Goal: Task Accomplishment & Management: Use online tool/utility

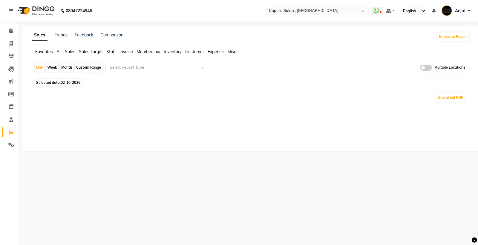
click at [329, 11] on input "text" at bounding box center [310, 11] width 87 height 6
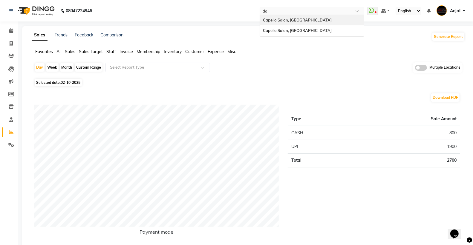
type input "d"
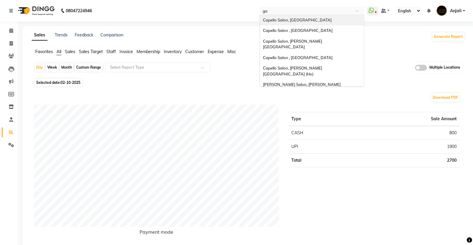
type input "gad"
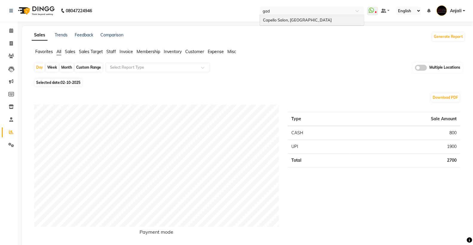
click at [327, 18] on div "Capello Salon, Gadhchiroli" at bounding box center [312, 20] width 104 height 11
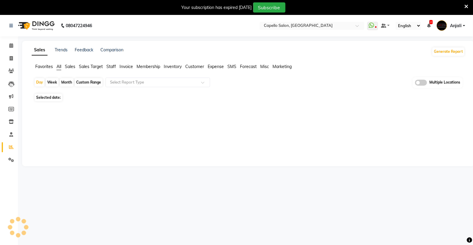
select select "en"
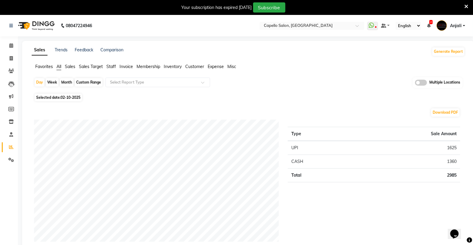
click at [114, 69] on span "Staff" at bounding box center [111, 66] width 10 height 5
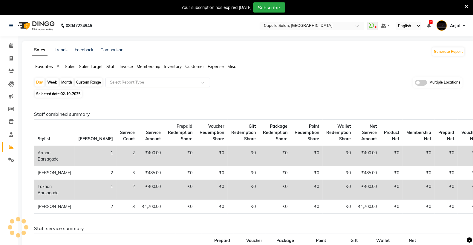
click at [118, 80] on input "text" at bounding box center [152, 82] width 86 height 6
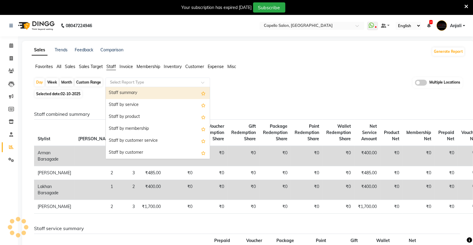
click at [125, 91] on div "Staff summary" at bounding box center [158, 93] width 104 height 12
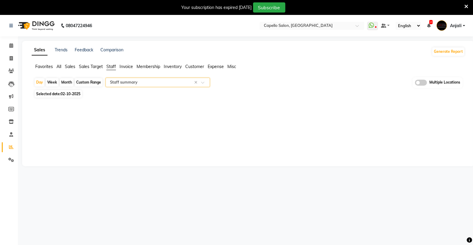
select select "full_report"
select select "csv"
click at [66, 84] on div "Month" at bounding box center [67, 82] width 14 height 8
select select "10"
select select "2025"
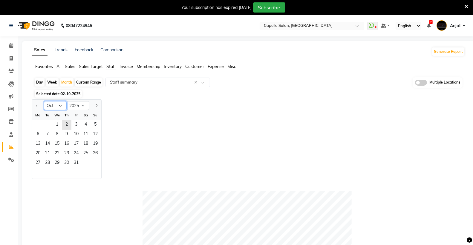
click at [59, 106] on select "Jan Feb Mar Apr May Jun [DATE] Aug Sep Oct Nov Dec" at bounding box center [55, 105] width 23 height 9
select select "9"
click at [44, 101] on select "Jan Feb Mar Apr May Jun [DATE] Aug Sep Oct Nov Dec" at bounding box center [55, 105] width 23 height 9
click at [37, 125] on span "1" at bounding box center [38, 125] width 10 height 10
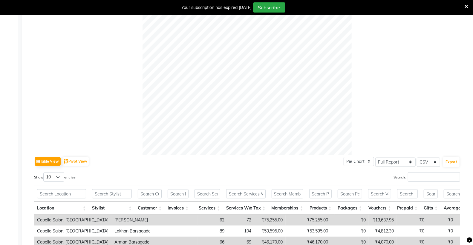
scroll to position [166, 0]
click at [450, 163] on button "Export" at bounding box center [451, 161] width 16 height 10
click at [464, 5] on icon at bounding box center [466, 6] width 4 height 5
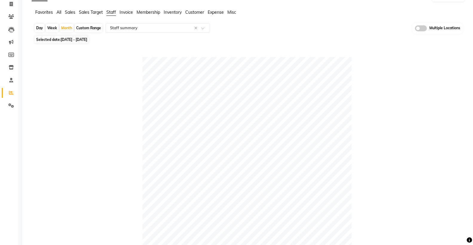
scroll to position [0, 0]
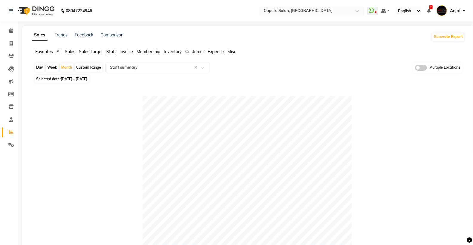
click at [300, 10] on input "text" at bounding box center [305, 11] width 87 height 6
type input "bet"
click at [299, 17] on div "Capello Salon, Betul" at bounding box center [312, 20] width 104 height 11
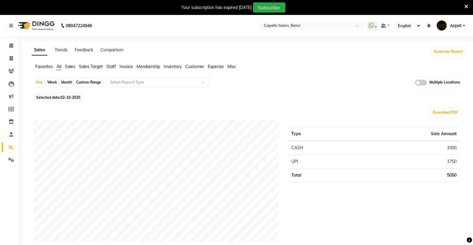
click at [466, 4] on icon at bounding box center [466, 6] width 4 height 5
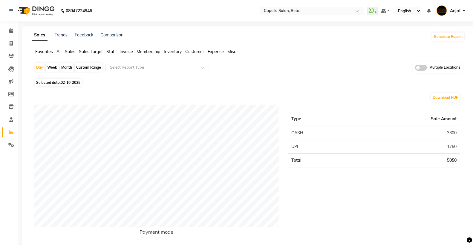
click at [70, 67] on div "Month" at bounding box center [67, 67] width 14 height 8
select select "10"
select select "2025"
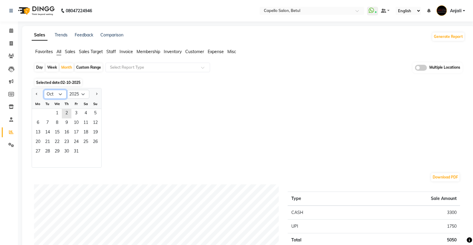
click at [57, 97] on select "Jan Feb Mar Apr May Jun [DATE] Aug Sep Oct Nov Dec" at bounding box center [55, 94] width 23 height 9
select select "9"
click at [44, 90] on select "Jan Feb Mar Apr May Jun [DATE] Aug Sep Oct Nov Dec" at bounding box center [55, 94] width 23 height 9
click at [35, 111] on span "1" at bounding box center [38, 114] width 10 height 10
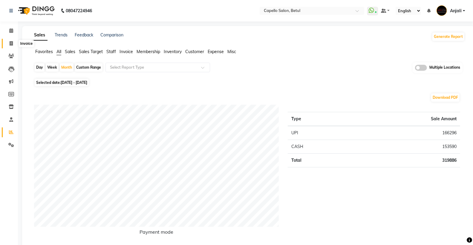
click at [9, 40] on span at bounding box center [11, 43] width 10 height 7
select select "service"
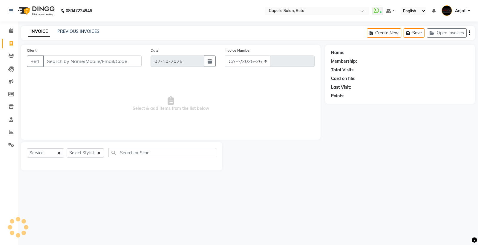
select select "8951"
type input "0504"
click at [82, 37] on div "INVOICE PREVIOUS INVOICES Create New Save Open Invoices" at bounding box center [248, 33] width 454 height 14
click at [84, 33] on link "PREVIOUS INVOICES" at bounding box center [78, 31] width 42 height 5
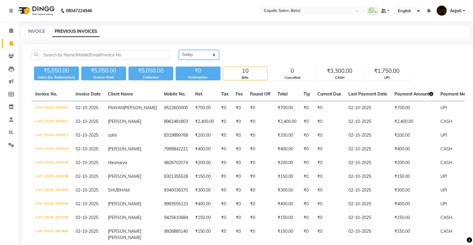
click at [195, 55] on select "[DATE] [DATE] Custom Range" at bounding box center [199, 54] width 40 height 9
select select "range"
click at [179, 50] on select "[DATE] [DATE] Custom Range" at bounding box center [199, 54] width 40 height 9
click at [251, 53] on input "02-10-2025" at bounding box center [248, 55] width 42 height 8
select select "10"
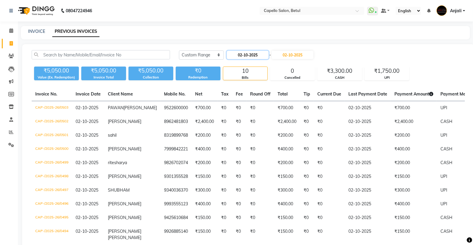
select select "2025"
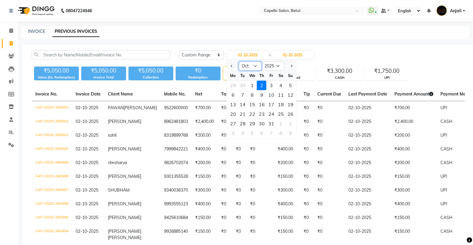
click at [247, 65] on select "Jan Feb Mar Apr May Jun [DATE] Aug Sep Oct Nov Dec" at bounding box center [250, 66] width 23 height 9
select select "9"
click at [239, 62] on select "Jan Feb Mar Apr May Jun [DATE] Aug Sep Oct Nov Dec" at bounding box center [250, 66] width 23 height 9
click at [233, 87] on div "1" at bounding box center [233, 86] width 10 height 10
type input "01-09-2025"
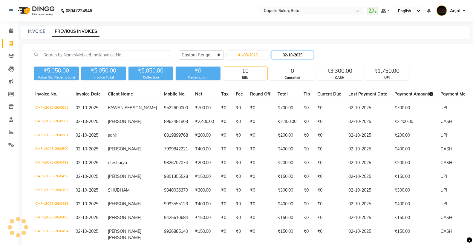
click at [282, 57] on input "02-10-2025" at bounding box center [292, 55] width 42 height 8
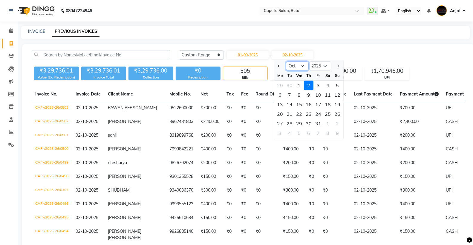
click at [290, 67] on select "Sep Oct Nov Dec" at bounding box center [297, 66] width 23 height 9
select select "9"
click at [286, 62] on select "Sep Oct Nov Dec" at bounding box center [297, 66] width 23 height 9
click at [285, 123] on div "30" at bounding box center [290, 124] width 10 height 10
type input "30-09-2025"
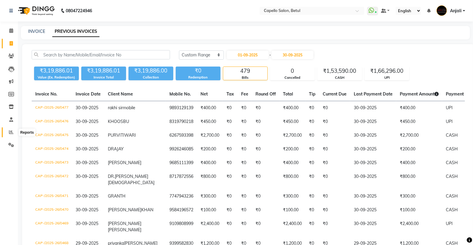
click at [11, 130] on icon at bounding box center [11, 132] width 4 height 4
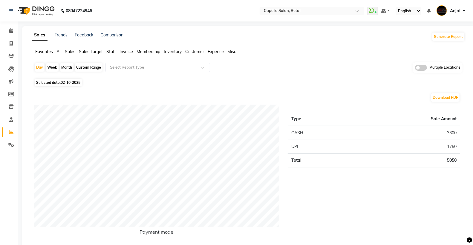
click at [169, 51] on span "Inventory" at bounding box center [173, 51] width 18 height 5
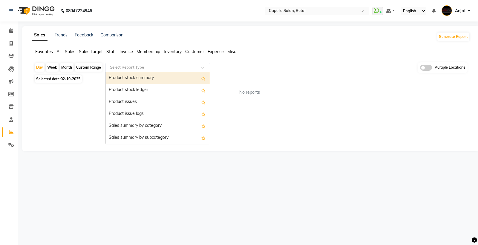
click at [173, 66] on input "text" at bounding box center [152, 67] width 86 height 6
click at [61, 66] on div "Month" at bounding box center [67, 67] width 14 height 8
select select "10"
select select "2025"
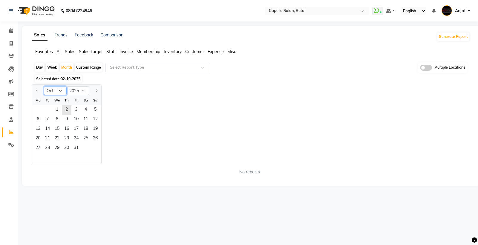
drag, startPoint x: 65, startPoint y: 88, endPoint x: 62, endPoint y: 89, distance: 3.8
click at [64, 88] on select "Jan Feb Mar Apr May Jun [DATE] Aug Sep Oct Nov Dec" at bounding box center [55, 90] width 23 height 9
click at [62, 89] on select "Jan Feb Mar Apr May Jun [DATE] Aug Sep Oct Nov Dec" at bounding box center [55, 90] width 23 height 9
click at [61, 89] on select "Jan Feb Mar Apr May Jun [DATE] Aug Sep Oct Nov Dec" at bounding box center [55, 90] width 23 height 9
select select "9"
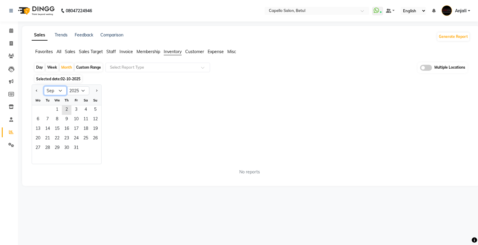
click at [44, 86] on select "Jan Feb Mar Apr May Jun [DATE] Aug Sep Oct Nov Dec" at bounding box center [55, 90] width 23 height 9
click at [40, 111] on span "1" at bounding box center [38, 110] width 10 height 10
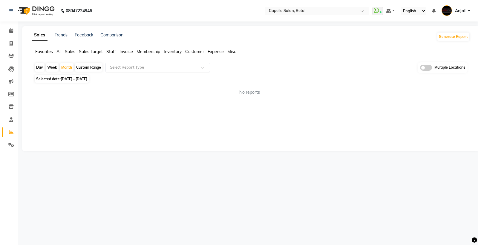
click at [128, 70] on input "text" at bounding box center [152, 67] width 86 height 6
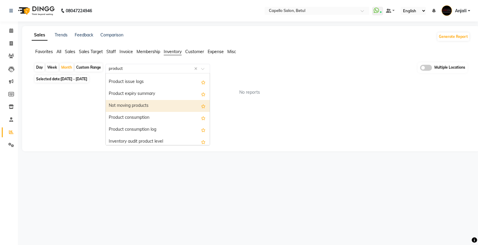
scroll to position [36, 0]
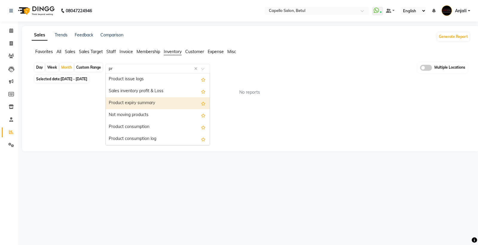
type input "p"
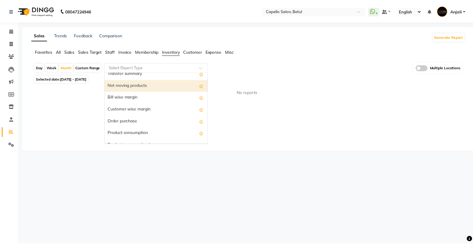
scroll to position [155, 0]
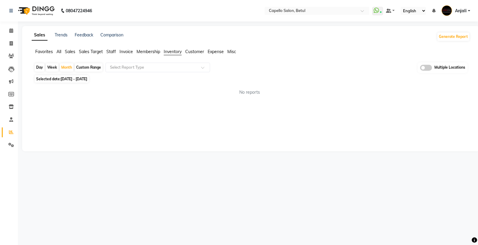
click at [74, 54] on span "Sales" at bounding box center [70, 51] width 10 height 5
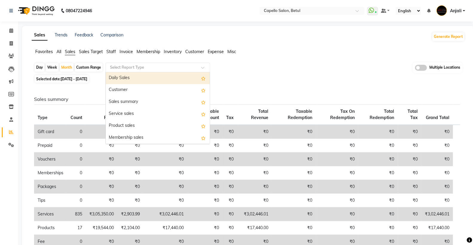
click at [172, 66] on input "text" at bounding box center [152, 67] width 86 height 6
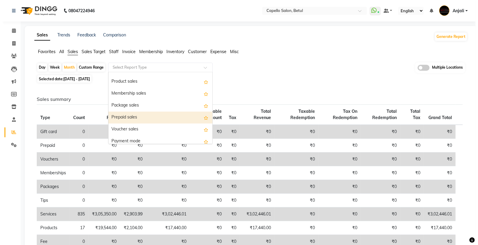
scroll to position [33, 0]
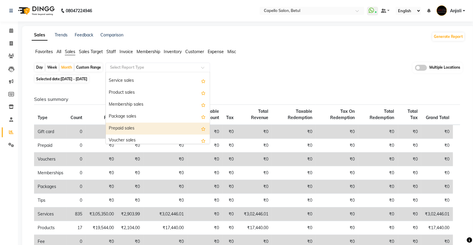
click at [154, 127] on div "Prepaid sales" at bounding box center [158, 129] width 104 height 12
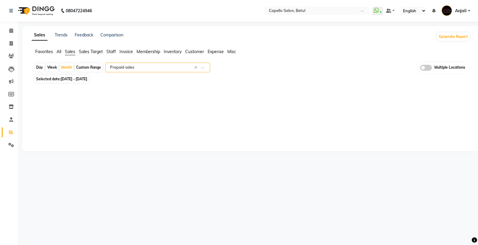
click at [155, 61] on app-reports "Favorites All Sales Sales Target Staff Invoice Membership Inventory Customer Ex…" at bounding box center [250, 71] width 445 height 45
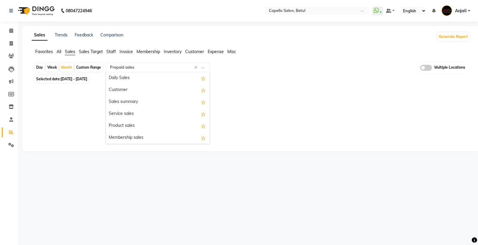
click at [156, 64] on input "text" at bounding box center [152, 67] width 86 height 6
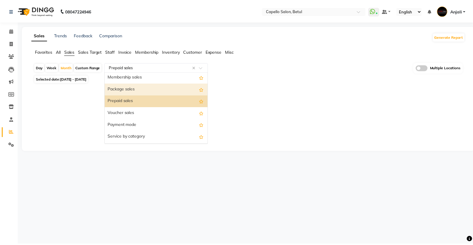
scroll to position [50, 0]
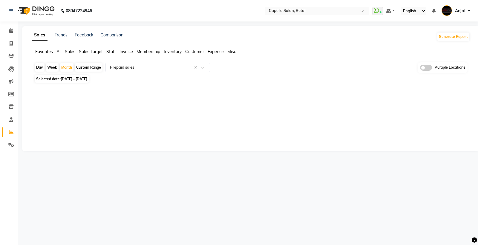
click at [176, 52] on span "Inventory" at bounding box center [173, 51] width 18 height 5
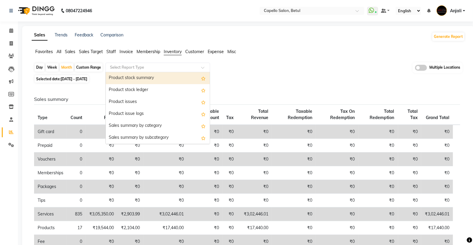
click at [146, 69] on input "text" at bounding box center [152, 67] width 86 height 6
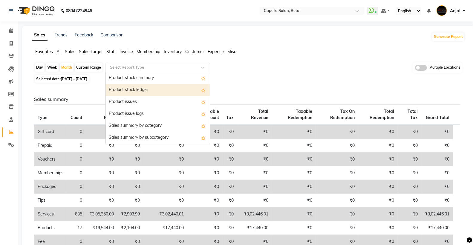
scroll to position [33, 0]
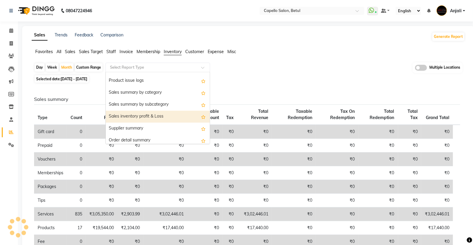
click at [160, 115] on div "Sales inventory profit & Loss" at bounding box center [158, 117] width 104 height 12
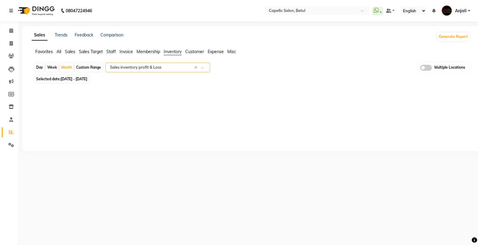
select select "full_report"
select select "csv"
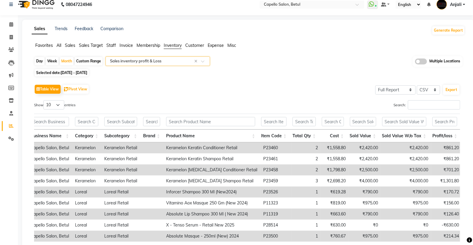
scroll to position [0, 0]
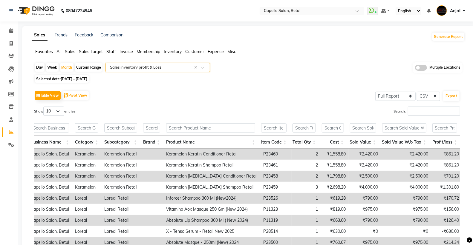
click at [160, 65] on input "text" at bounding box center [152, 67] width 86 height 6
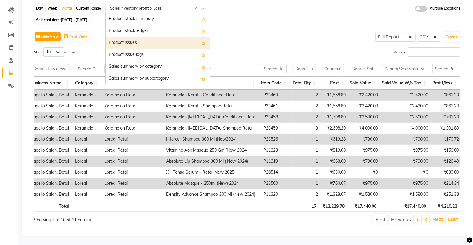
click at [159, 37] on div "Product issues" at bounding box center [158, 43] width 104 height 12
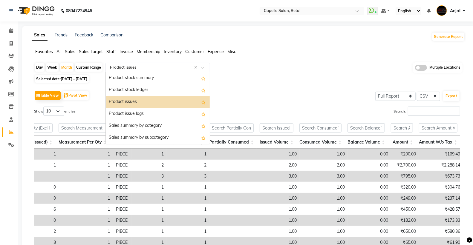
click at [173, 67] on input "text" at bounding box center [152, 67] width 86 height 6
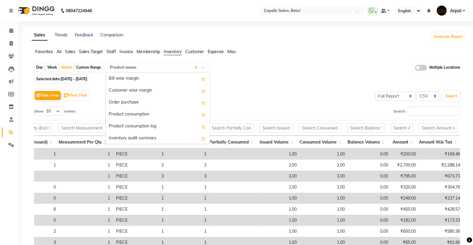
scroll to position [155, 0]
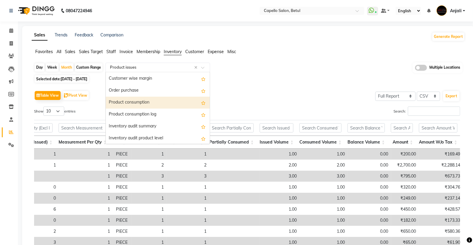
click at [164, 103] on div "Product consumption" at bounding box center [158, 103] width 104 height 12
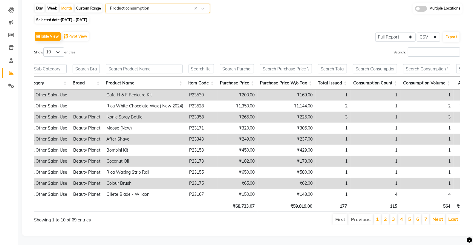
scroll to position [0, 0]
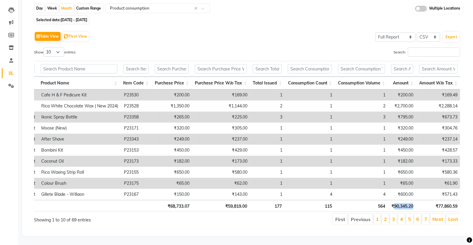
drag, startPoint x: 415, startPoint y: 202, endPoint x: 392, endPoint y: 202, distance: 22.7
click at [392, 202] on th "₹90,345.20" at bounding box center [402, 206] width 28 height 12
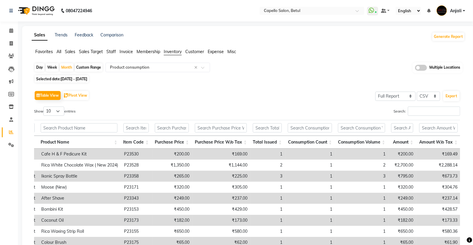
click at [216, 51] on span "Expense" at bounding box center [215, 51] width 16 height 5
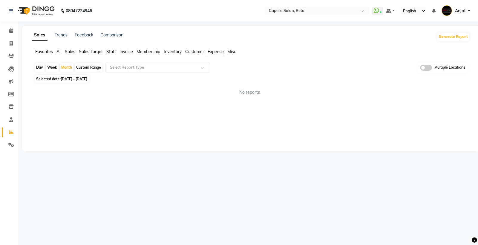
click at [179, 69] on input "text" at bounding box center [152, 67] width 86 height 6
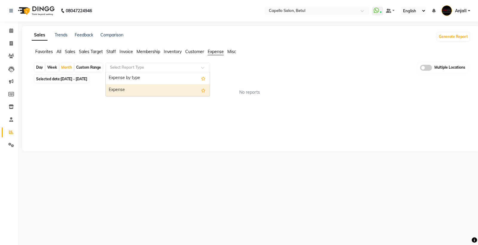
click at [175, 89] on div "Expense" at bounding box center [158, 90] width 104 height 12
select select "full_report"
select select "csv"
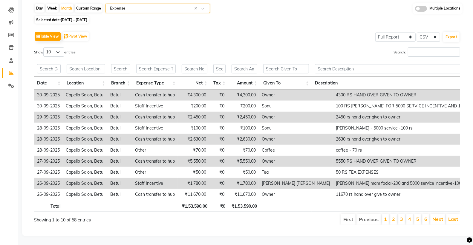
scroll to position [69, 0]
click at [452, 32] on button "Export" at bounding box center [451, 37] width 16 height 10
